Goal: Entertainment & Leisure: Consume media (video, audio)

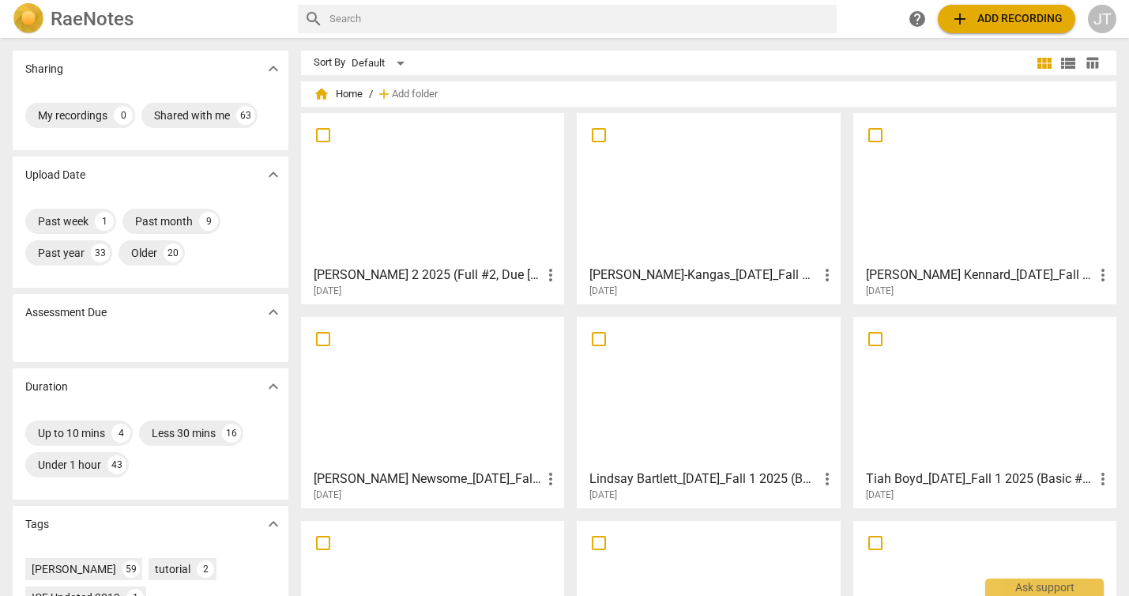
click at [411, 207] on div at bounding box center [433, 189] width 252 height 140
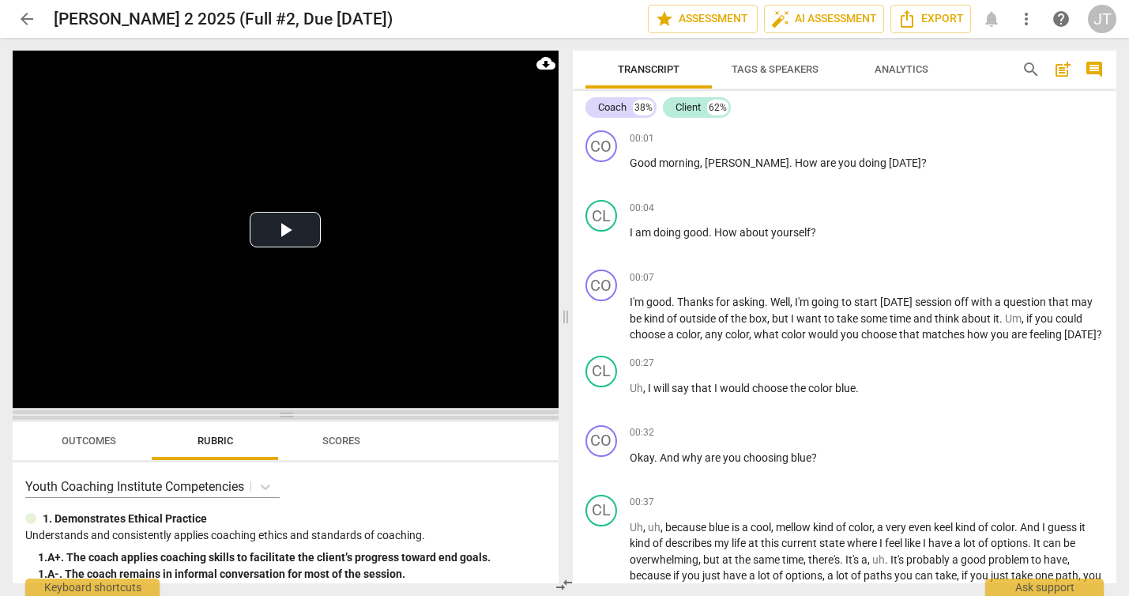
drag, startPoint x: 270, startPoint y: 211, endPoint x: 260, endPoint y: 421, distance: 210.5
click at [260, 420] on span at bounding box center [286, 414] width 546 height 9
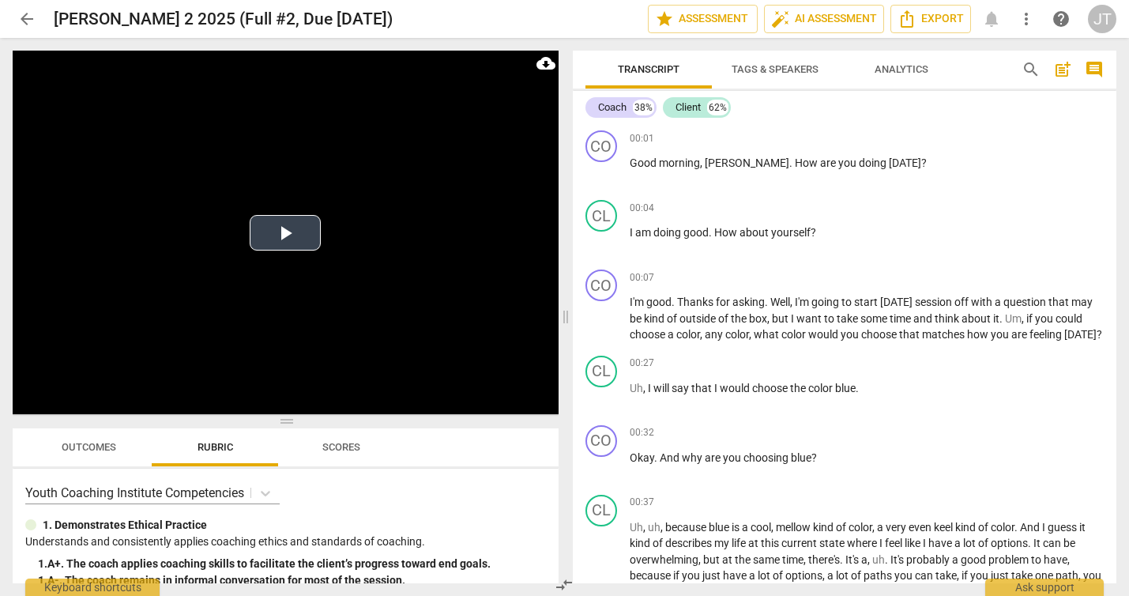
click at [269, 234] on button "Play Video" at bounding box center [285, 233] width 71 height 36
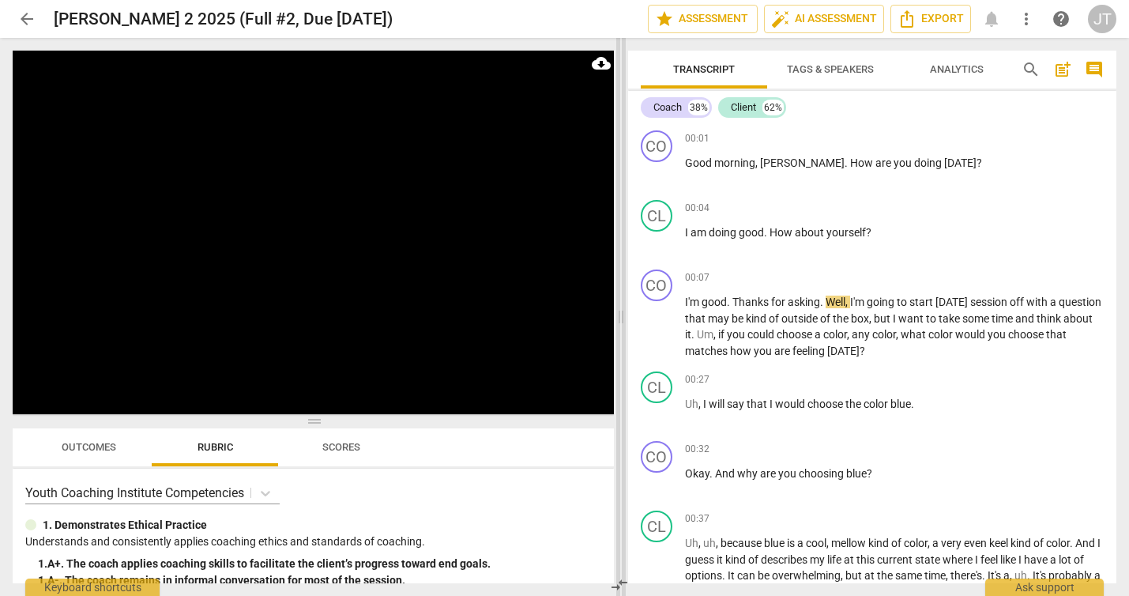
drag, startPoint x: 565, startPoint y: 311, endPoint x: 620, endPoint y: 322, distance: 56.3
click at [620, 322] on span at bounding box center [620, 317] width 9 height 558
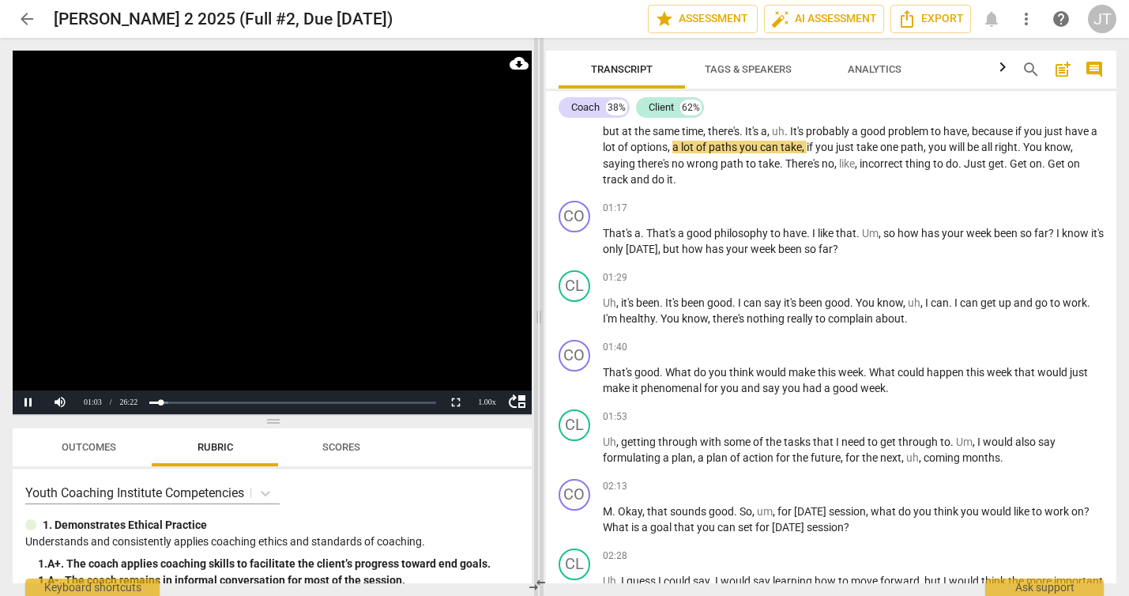
scroll to position [436, 0]
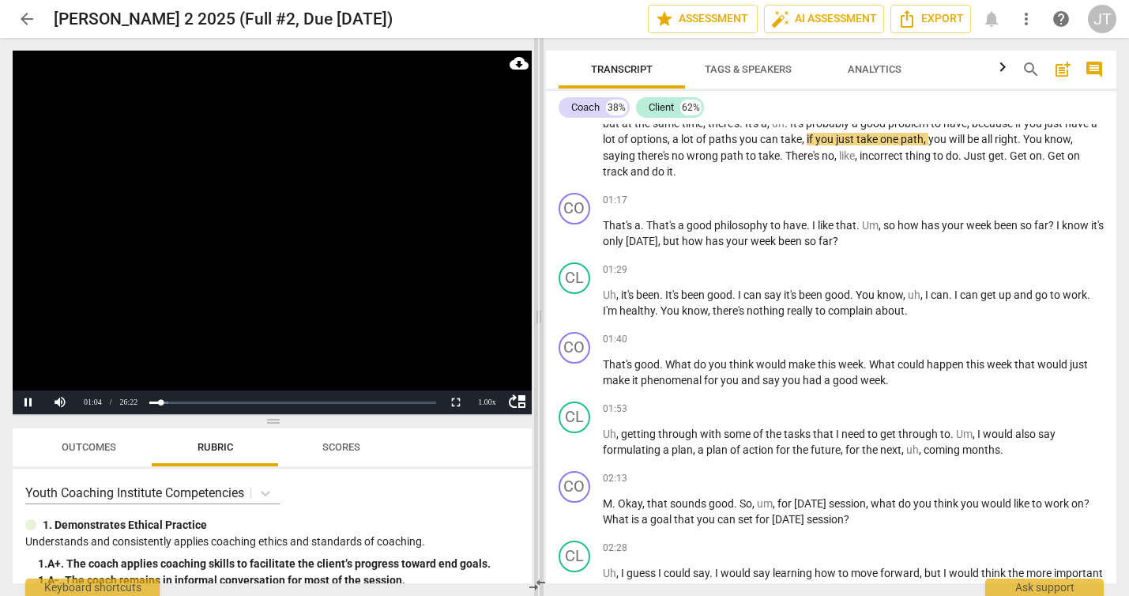
drag, startPoint x: 624, startPoint y: 312, endPoint x: 541, endPoint y: 342, distance: 88.2
click at [542, 341] on span at bounding box center [538, 317] width 9 height 558
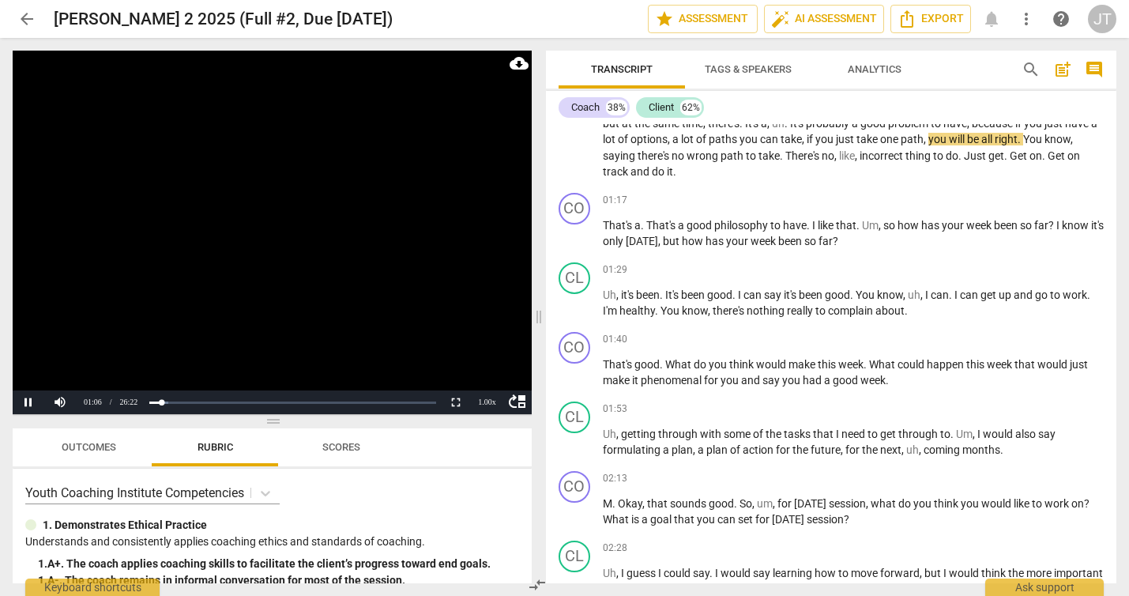
click at [104, 446] on span "Outcomes" at bounding box center [89, 447] width 55 height 12
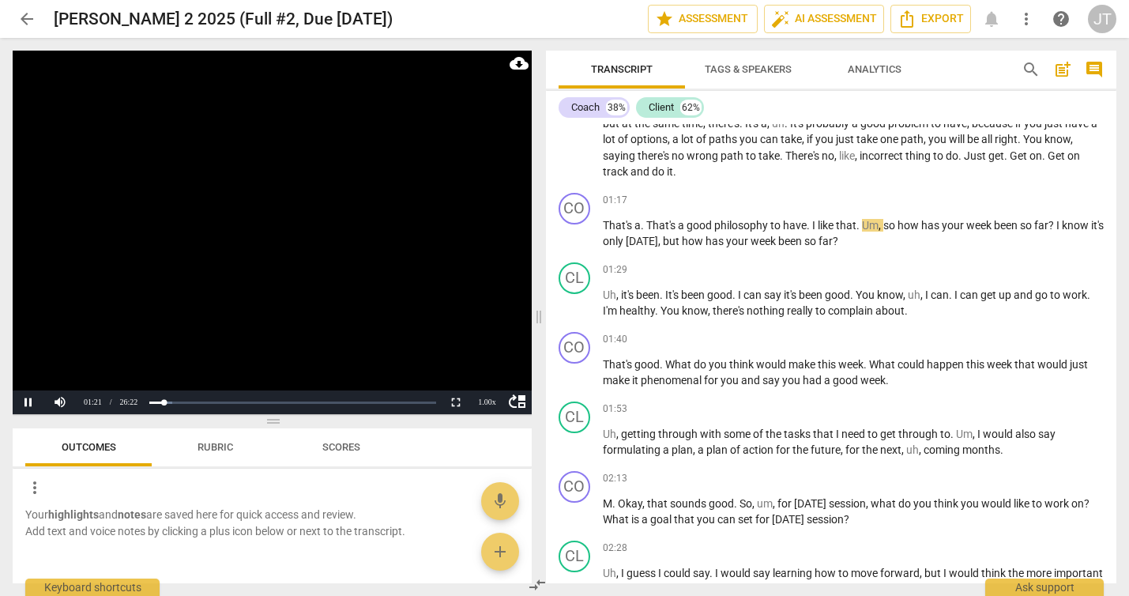
click at [237, 242] on video at bounding box center [272, 233] width 519 height 364
click at [255, 287] on video at bounding box center [272, 233] width 519 height 364
click at [292, 236] on video at bounding box center [272, 233] width 519 height 364
